Goal: Contribute content: Add original content to the website for others to see

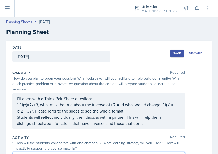
scroll to position [152, 0]
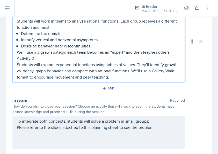
click at [99, 66] on p "Students will explore exponential functions using tables of values. They’ll ide…" at bounding box center [99, 70] width 164 height 19
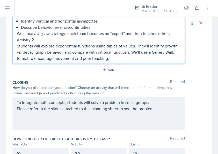
scroll to position [171, 0]
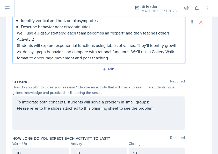
click at [59, 38] on p "Activity 2" at bounding box center [99, 39] width 164 height 6
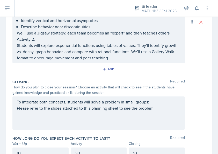
click at [55, 40] on p "Activity 2:" at bounding box center [99, 39] width 164 height 6
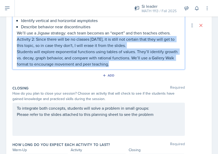
drag, startPoint x: 113, startPoint y: 66, endPoint x: 13, endPoint y: 39, distance: 103.1
click at [13, 39] on div "Activity 1 Students will work in teams to analyze rational functions. Each grou…" at bounding box center [98, 25] width 173 height 88
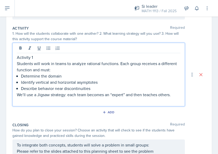
scroll to position [107, 0]
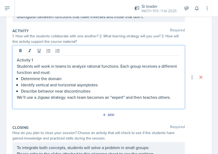
click at [33, 59] on p "Activity 1" at bounding box center [99, 60] width 164 height 6
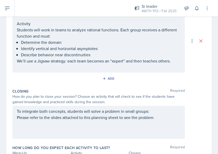
scroll to position [148, 0]
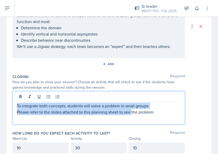
drag, startPoint x: 158, startPoint y: 115, endPoint x: 10, endPoint y: 105, distance: 148.8
click at [10, 105] on div "Date [DATE] [DATE] 27 28 29 30 31 1 2 3 4 5 6 7 8 9 10 11 12 13 14 15 16 17 18 …" at bounding box center [109, 22] width 206 height 278
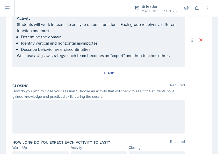
click at [81, 103] on p at bounding box center [99, 106] width 164 height 6
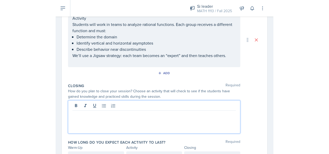
scroll to position [148, 0]
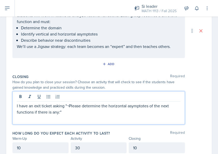
click at [69, 105] on p "I have an exit ticket asking "¬Please determine the horizontal asymptotes of th…" at bounding box center [99, 109] width 164 height 12
click at [59, 111] on p "I have an exit ticket asking "Please determine the horizontal asymptotes of the…" at bounding box center [99, 109] width 164 height 12
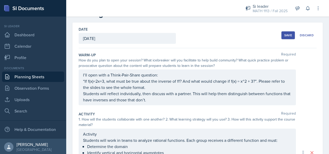
scroll to position [0, 0]
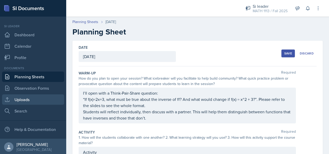
click at [42, 98] on link "Uploads" at bounding box center [33, 99] width 62 height 10
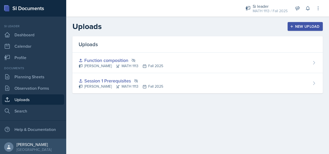
click at [218, 27] on div "New Upload" at bounding box center [305, 26] width 29 height 4
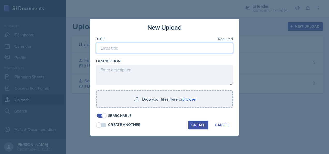
click at [162, 52] on input at bounding box center [164, 47] width 137 height 11
type input "Inverse and rational functions"
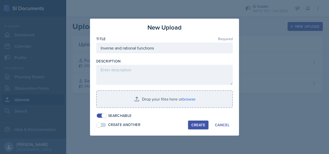
click at [105, 115] on span at bounding box center [104, 115] width 5 height 5
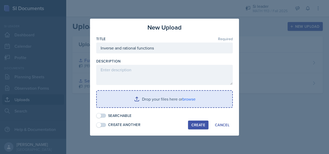
click at [145, 99] on input "file" at bounding box center [165, 99] width 136 height 17
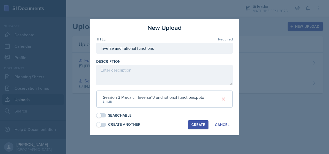
click at [199, 124] on div "Create" at bounding box center [199, 125] width 14 height 4
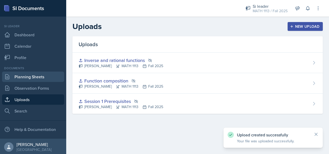
click at [48, 74] on link "Planning Sheets" at bounding box center [33, 76] width 62 height 10
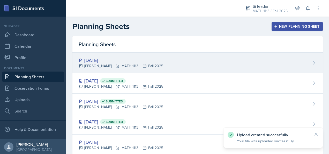
click at [184, 69] on div "[DATE] [PERSON_NAME] MATH 1113 Fall 2025" at bounding box center [198, 63] width 251 height 20
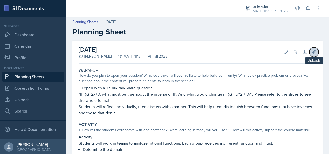
click at [218, 48] on button "Uploads" at bounding box center [314, 51] width 9 height 9
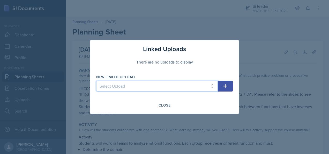
click at [185, 90] on select "Select Upload Session 1 Prerequisites Function composition Inverse and rational…" at bounding box center [157, 86] width 122 height 11
select select "cc78c05c-df91-4860-8ec8-2d0669ab6833"
click at [96, 81] on select "Select Upload Session 1 Prerequisites Function composition Inverse and rational…" at bounding box center [157, 86] width 122 height 11
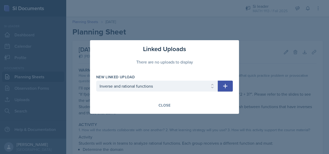
click at [218, 88] on icon "button" at bounding box center [226, 86] width 6 height 6
select select
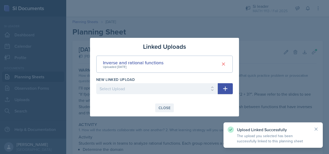
click at [165, 109] on div "Close" at bounding box center [165, 108] width 12 height 4
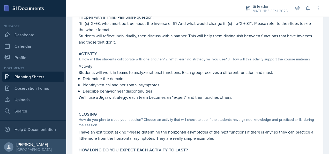
scroll to position [118, 0]
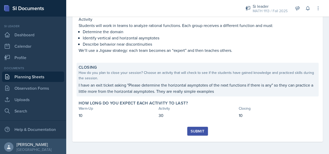
click at [218, 90] on p "I have an exit ticket asking "Please determine the horizontal asymptotes of the…" at bounding box center [198, 88] width 238 height 12
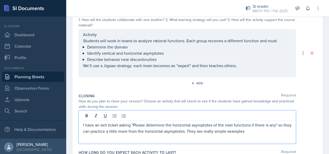
click at [218, 120] on div "I have an exit ticket asking "Please determine the horizontal asymptotes of the…" at bounding box center [188, 126] width 218 height 33
click at [218, 113] on div "I have an exit ticket asking "Please determine the horizontal asymptotes of the…" at bounding box center [198, 126] width 238 height 33
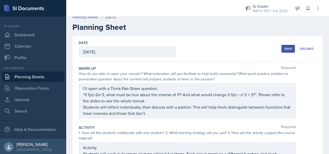
scroll to position [0, 0]
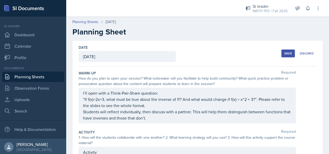
click at [218, 51] on div "Save" at bounding box center [289, 53] width 8 height 4
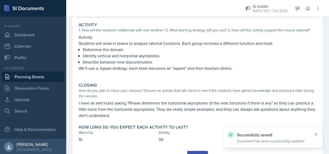
scroll to position [124, 0]
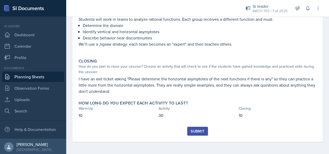
click at [195, 131] on div "Submit" at bounding box center [198, 131] width 14 height 4
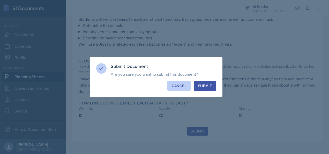
click at [185, 88] on div "Cancel" at bounding box center [179, 85] width 15 height 5
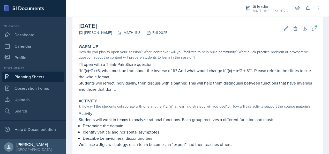
scroll to position [0, 0]
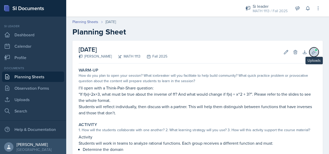
click at [218, 51] on icon at bounding box center [314, 51] width 5 height 5
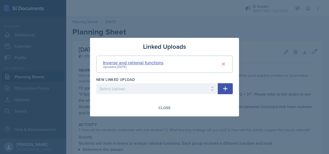
click at [161, 62] on div "Inverse and rational functions" at bounding box center [133, 62] width 61 height 7
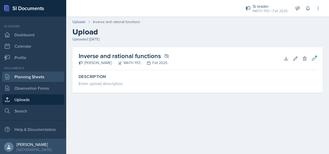
click at [39, 77] on link "Planning Sheets" at bounding box center [33, 76] width 62 height 10
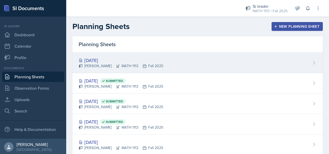
click at [138, 62] on div "[DATE]" at bounding box center [121, 60] width 85 height 7
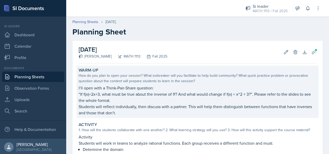
scroll to position [124, 0]
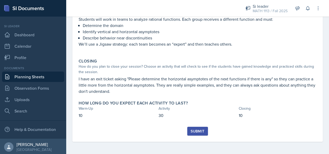
click at [195, 132] on div "Submit" at bounding box center [198, 131] width 14 height 4
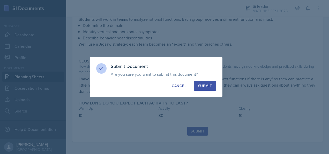
click at [199, 87] on div "Submit" at bounding box center [205, 85] width 14 height 5
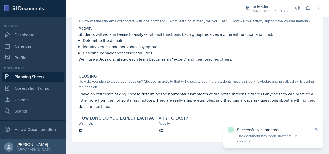
scroll to position [0, 0]
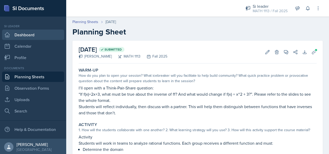
click at [41, 33] on link "Dashboard" at bounding box center [33, 35] width 62 height 10
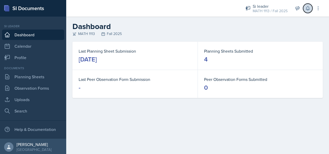
click at [218, 9] on icon at bounding box center [307, 8] width 3 height 4
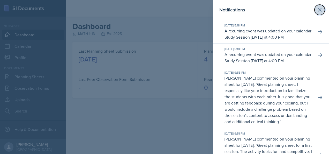
click at [218, 10] on icon at bounding box center [320, 9] width 3 height 3
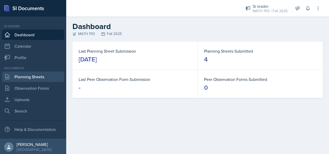
click at [42, 78] on link "Planning Sheets" at bounding box center [33, 76] width 62 height 10
